Goal: Information Seeking & Learning: Learn about a topic

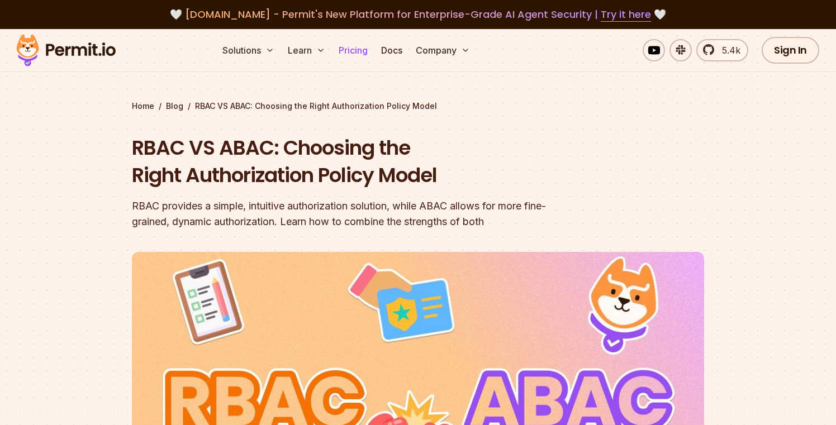
click at [353, 53] on link "Pricing" at bounding box center [353, 50] width 38 height 22
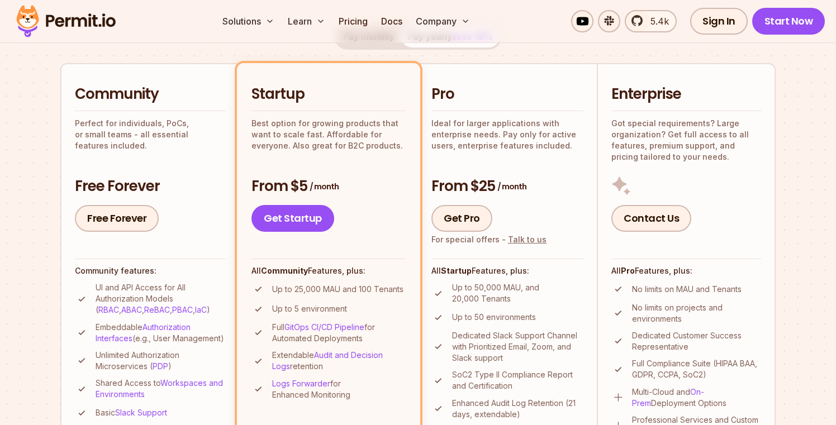
scroll to position [255, 0]
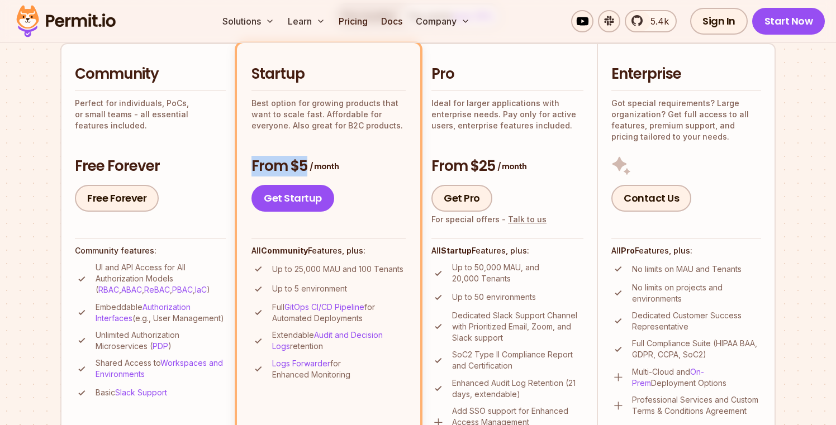
drag, startPoint x: 349, startPoint y: 166, endPoint x: 238, endPoint y: 171, distance: 111.4
click at [238, 171] on li "Startup Best option for growing products that want to scale fast. Affordable fo…" at bounding box center [328, 254] width 183 height 423
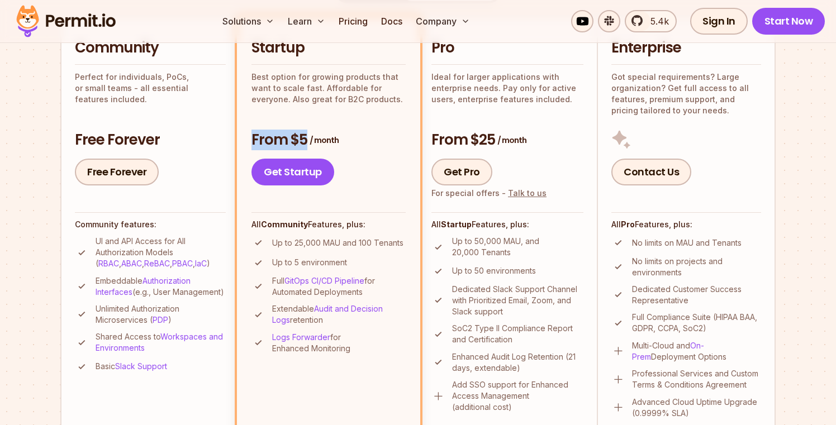
scroll to position [277, 0]
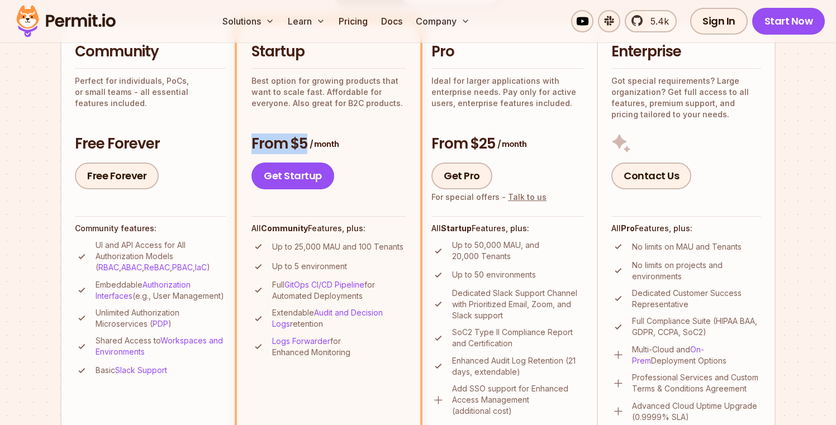
click at [375, 150] on h3 "From $5 / month" at bounding box center [329, 144] width 154 height 20
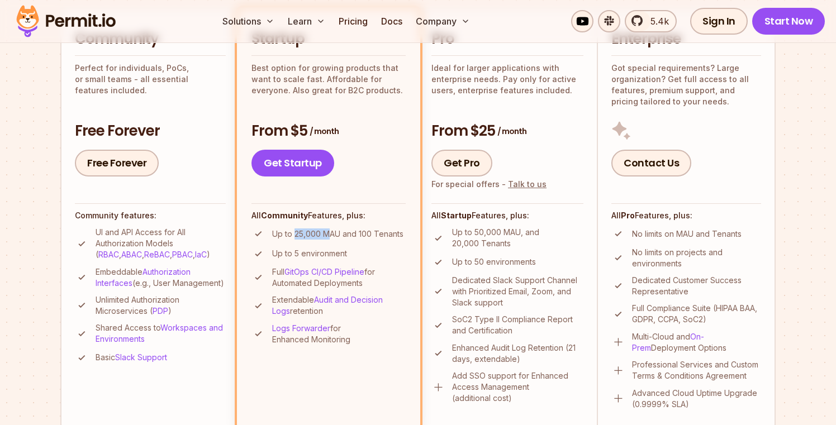
drag, startPoint x: 295, startPoint y: 233, endPoint x: 328, endPoint y: 235, distance: 33.0
click at [328, 235] on p "Up to 25,000 MAU and 100 Tenants" at bounding box center [337, 234] width 131 height 11
click at [357, 242] on ul "Up to 25,000 MAU and 100 Tenants Up to 5 environment Full GitOps CI/CD Pipeline…" at bounding box center [329, 286] width 154 height 119
drag, startPoint x: 406, startPoint y: 232, endPoint x: 357, endPoint y: 233, distance: 49.2
click at [357, 233] on li "Startup Best option for growing products that want to scale fast. Affordable fo…" at bounding box center [328, 219] width 183 height 423
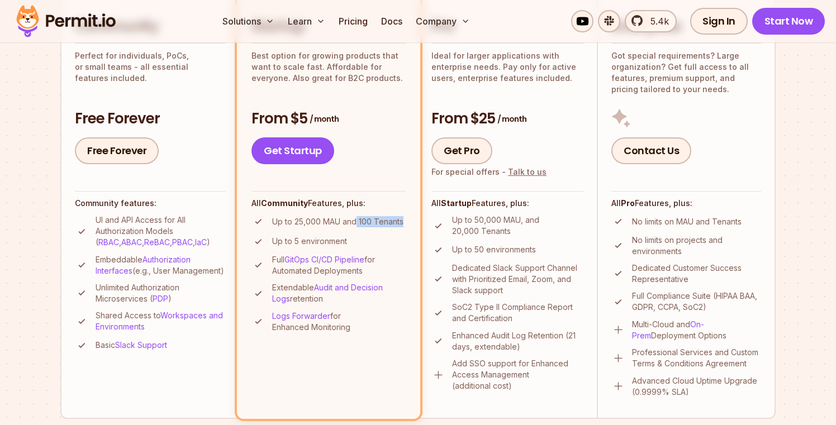
scroll to position [310, 0]
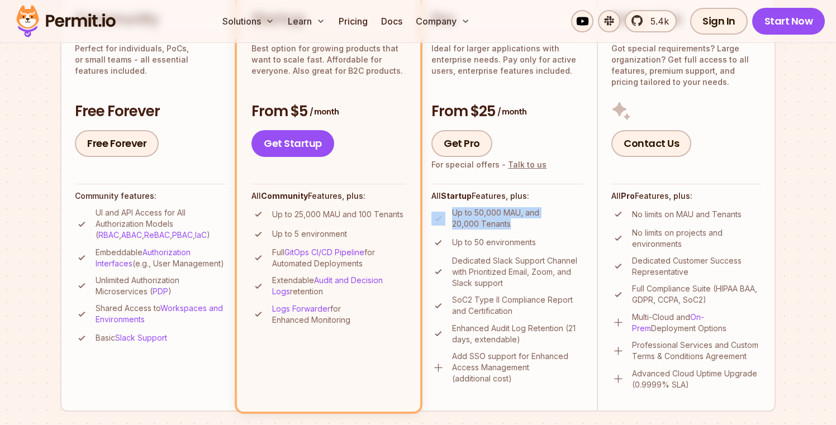
drag, startPoint x: 448, startPoint y: 224, endPoint x: 522, endPoint y: 225, distance: 74.4
click at [522, 225] on li "Up to 50,000 MAU, and 20,000 Tenants" at bounding box center [508, 218] width 152 height 22
click at [561, 153] on div "Get Pro For special offers - Talk to us" at bounding box center [508, 143] width 152 height 27
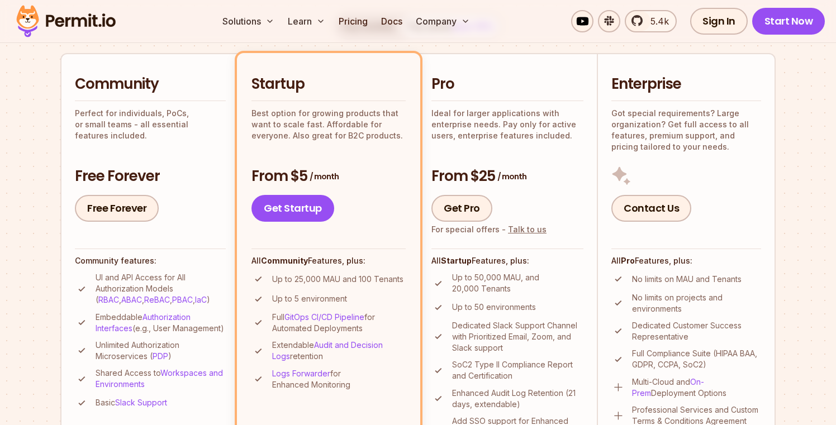
scroll to position [253, 0]
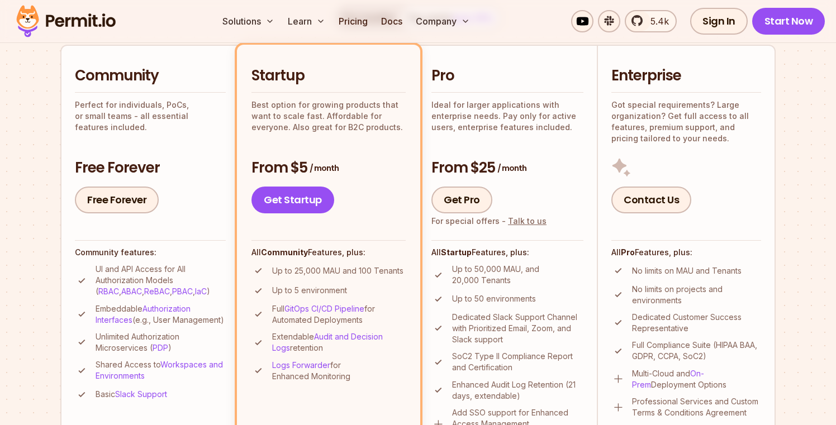
click at [799, 137] on section "Permit Pricing From Free to Predictable Scaling From a startup with 100 users t…" at bounding box center [418, 381] width 836 height 1210
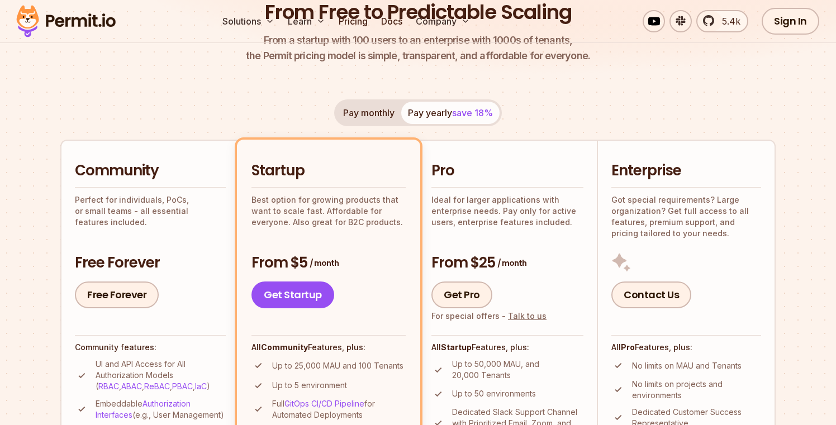
scroll to position [0, 0]
